Goal: Contribute content

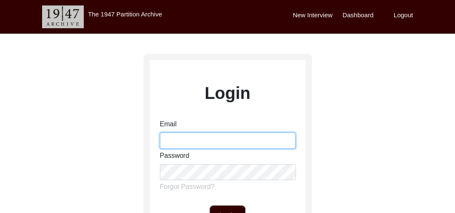
type input "[PERSON_NAME][EMAIL_ADDRESS][PERSON_NAME][DOMAIN_NAME]"
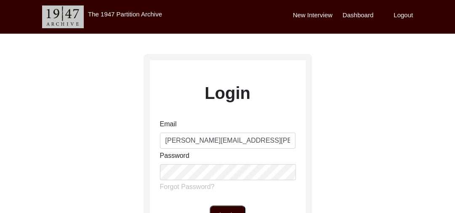
click at [227, 209] on button "Login" at bounding box center [227, 215] width 36 height 20
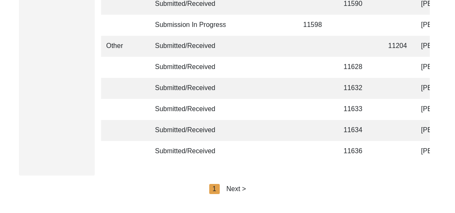
scroll to position [2130, 0]
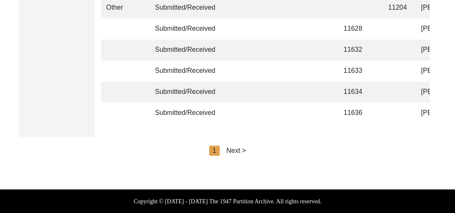
click at [240, 148] on div "Next >" at bounding box center [236, 151] width 20 height 10
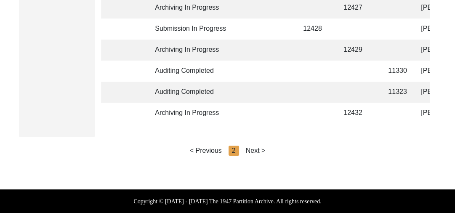
click at [253, 149] on div "Next >" at bounding box center [256, 151] width 20 height 10
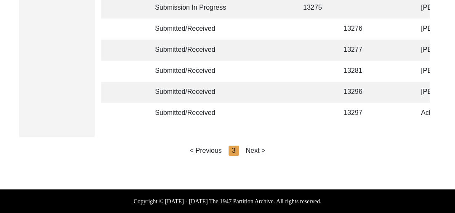
click at [259, 150] on div "Next >" at bounding box center [256, 151] width 20 height 10
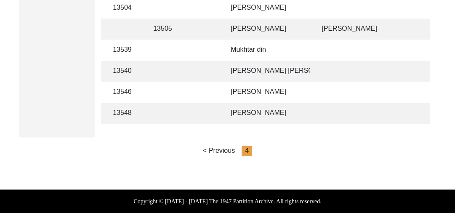
scroll to position [0, 192]
click at [246, 83] on td "[PERSON_NAME]" at bounding box center [265, 92] width 84 height 21
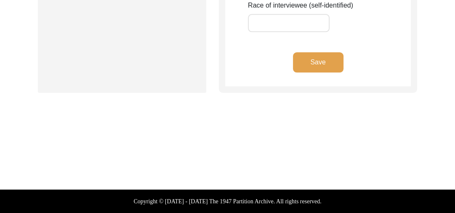
scroll to position [760, 0]
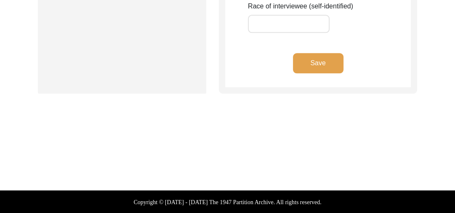
type input "[PERSON_NAME]"
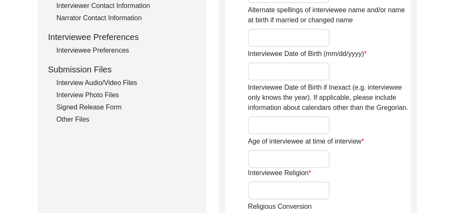
scroll to position [357, 0]
click at [100, 81] on div "Interview Audio/Video Files" at bounding box center [126, 83] width 140 height 10
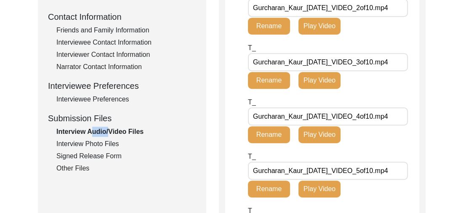
scroll to position [296, 0]
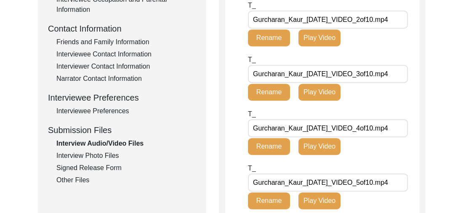
click at [90, 155] on div "Interview Photo Files" at bounding box center [126, 156] width 140 height 10
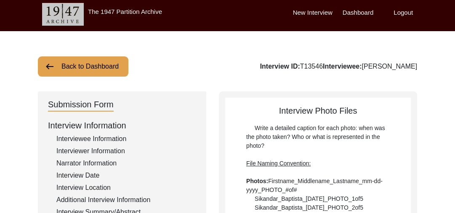
scroll to position [0, 0]
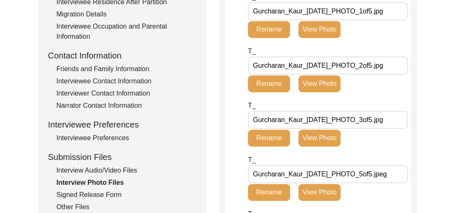
click at [167, 118] on div "Interview Information Interviewee Information Interviewer Information Narrator …" at bounding box center [122, 32] width 148 height 360
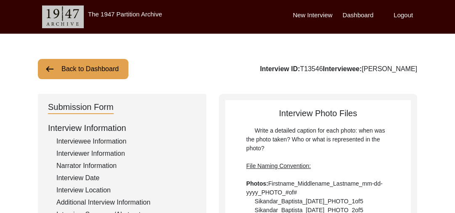
click at [72, 67] on button "Back to Dashboard" at bounding box center [83, 69] width 90 height 20
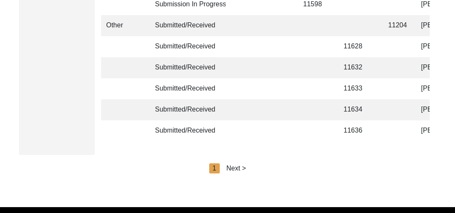
scroll to position [2130, 0]
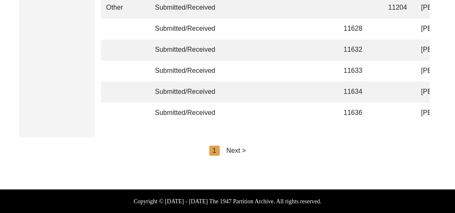
click at [237, 150] on div "Next >" at bounding box center [236, 151] width 20 height 10
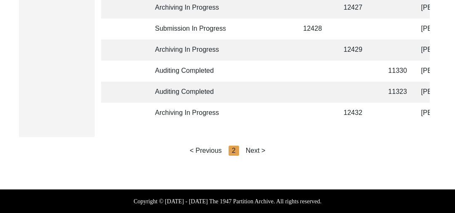
click at [256, 148] on div "Next >" at bounding box center [256, 151] width 20 height 10
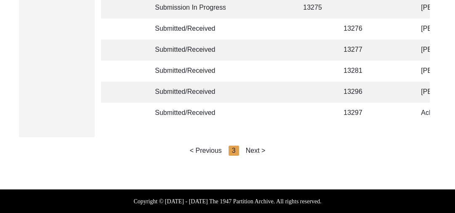
click at [256, 148] on div "Next >" at bounding box center [256, 151] width 20 height 10
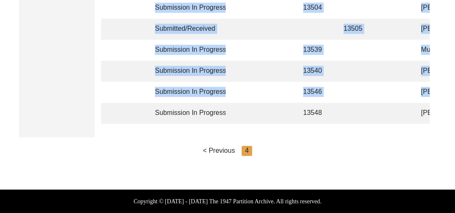
scroll to position [4, 0]
drag, startPoint x: 148, startPoint y: 118, endPoint x: 197, endPoint y: 123, distance: 49.5
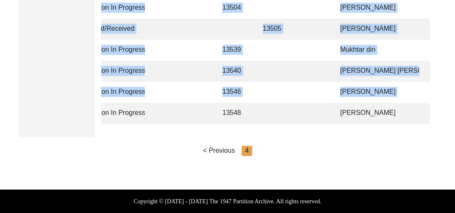
scroll to position [0, 121]
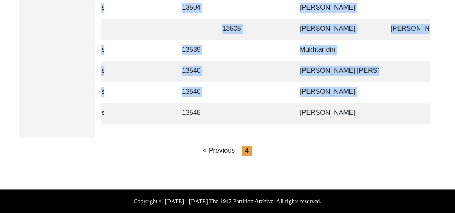
click at [287, 111] on td at bounding box center [275, 113] width 26 height 21
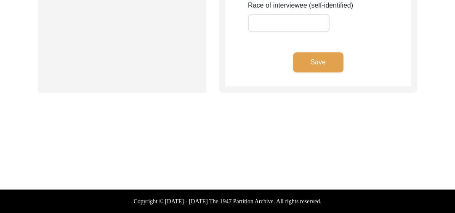
scroll to position [760, 0]
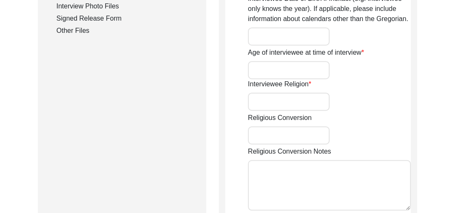
type input "[PERSON_NAME]"
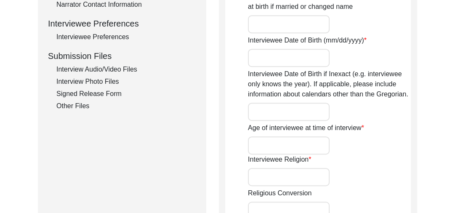
scroll to position [343, 0]
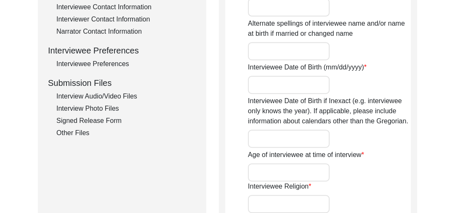
click at [116, 95] on div "Interview Audio/Video Files" at bounding box center [126, 96] width 140 height 10
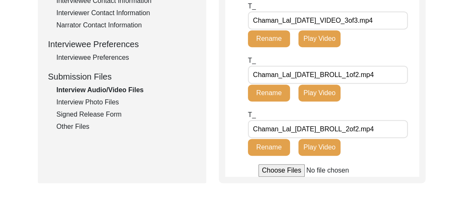
scroll to position [371, 0]
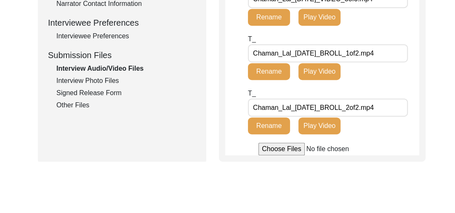
click at [272, 155] on input "file" at bounding box center [321, 149] width 127 height 13
click at [263, 155] on input "file" at bounding box center [321, 149] width 127 height 13
type input "C:\fakepath\Chaman_Lal_[DATE]_VIDEO_2of3.mp4"
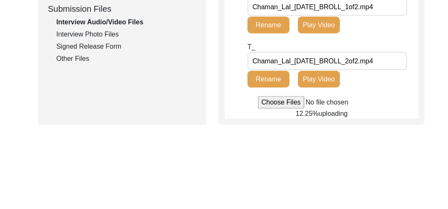
scroll to position [431, 0]
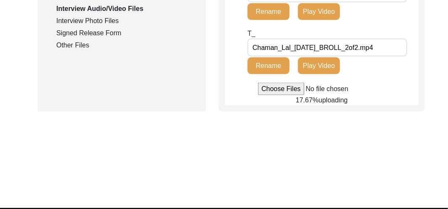
click at [258, 83] on input "file" at bounding box center [321, 89] width 127 height 13
